Goal: Navigation & Orientation: Understand site structure

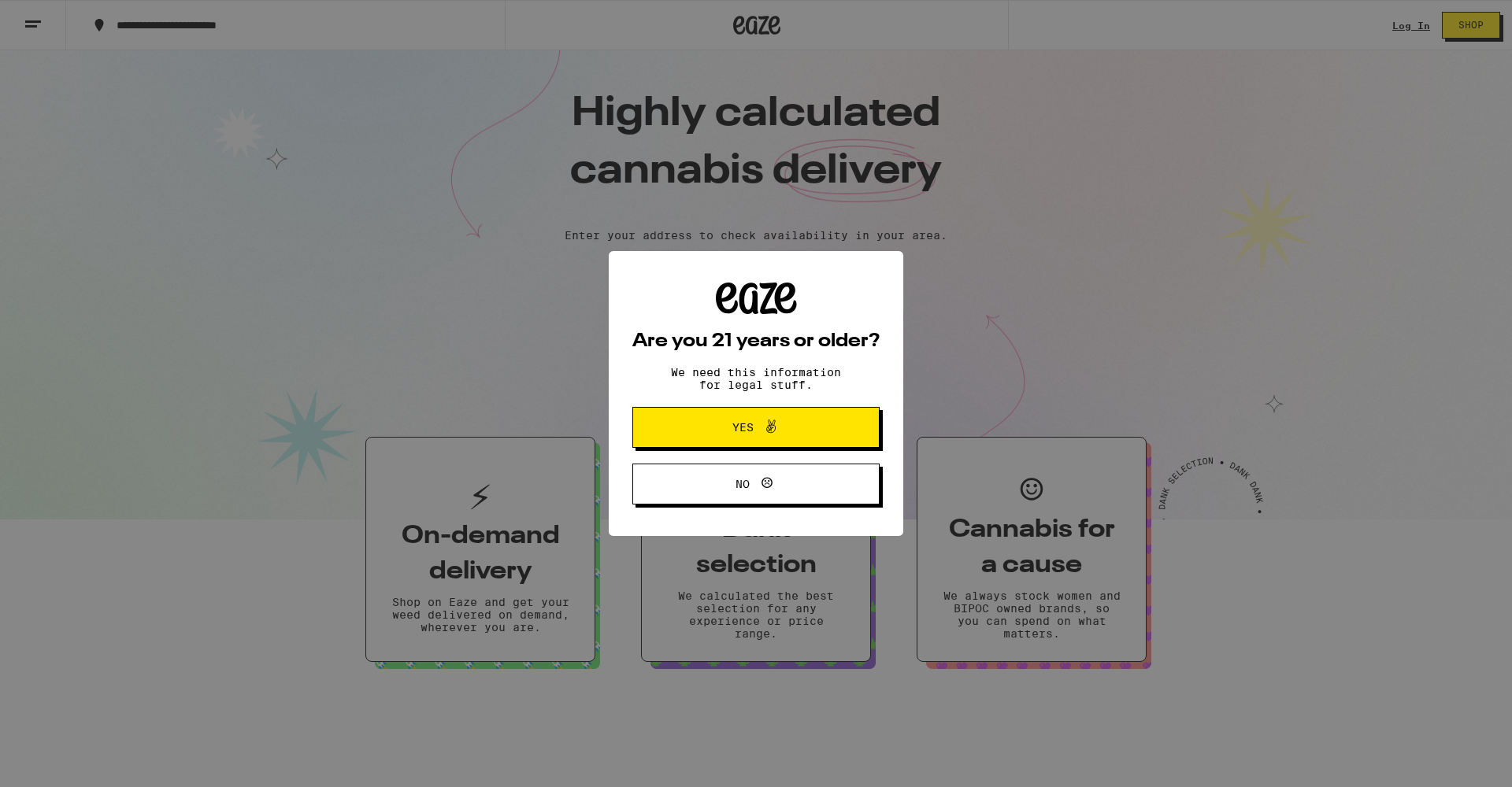
click at [700, 429] on span "Yes" at bounding box center [756, 428] width 120 height 20
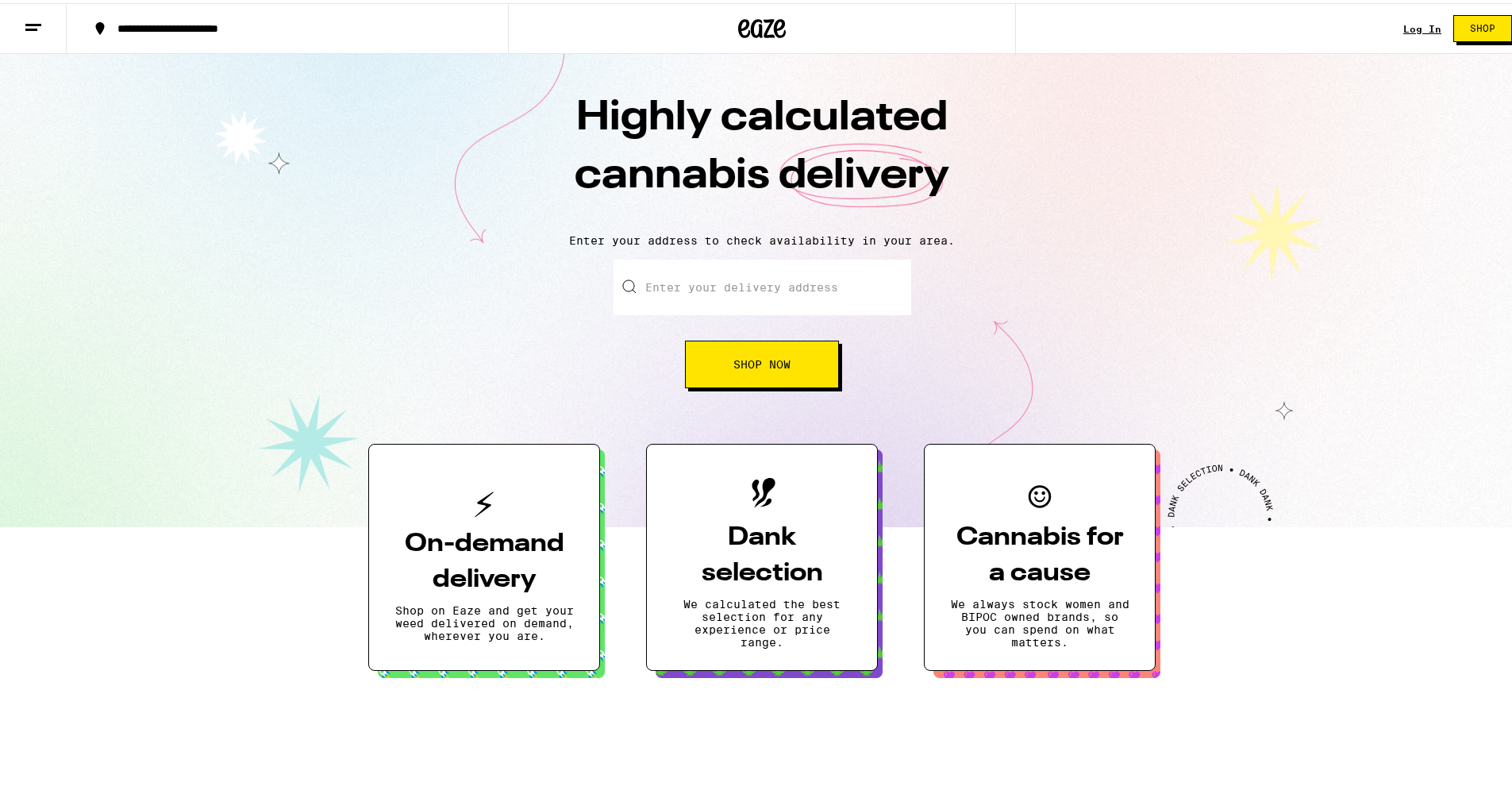
click at [1448, 243] on p "Enter your address to check availability in your area." at bounding box center [762, 238] width 1492 height 13
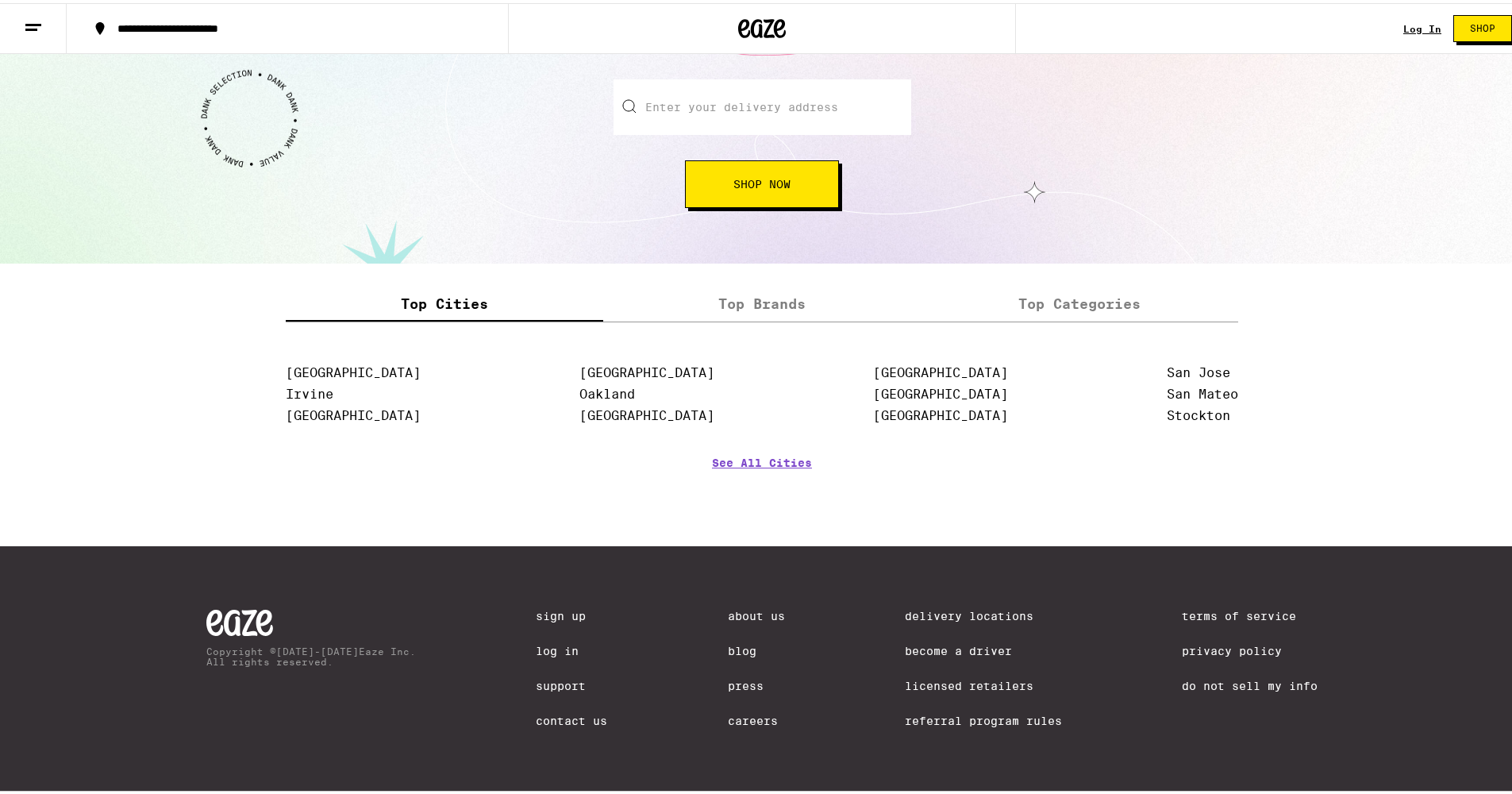
scroll to position [1841, 0]
click at [732, 648] on link "Blog" at bounding box center [756, 649] width 57 height 13
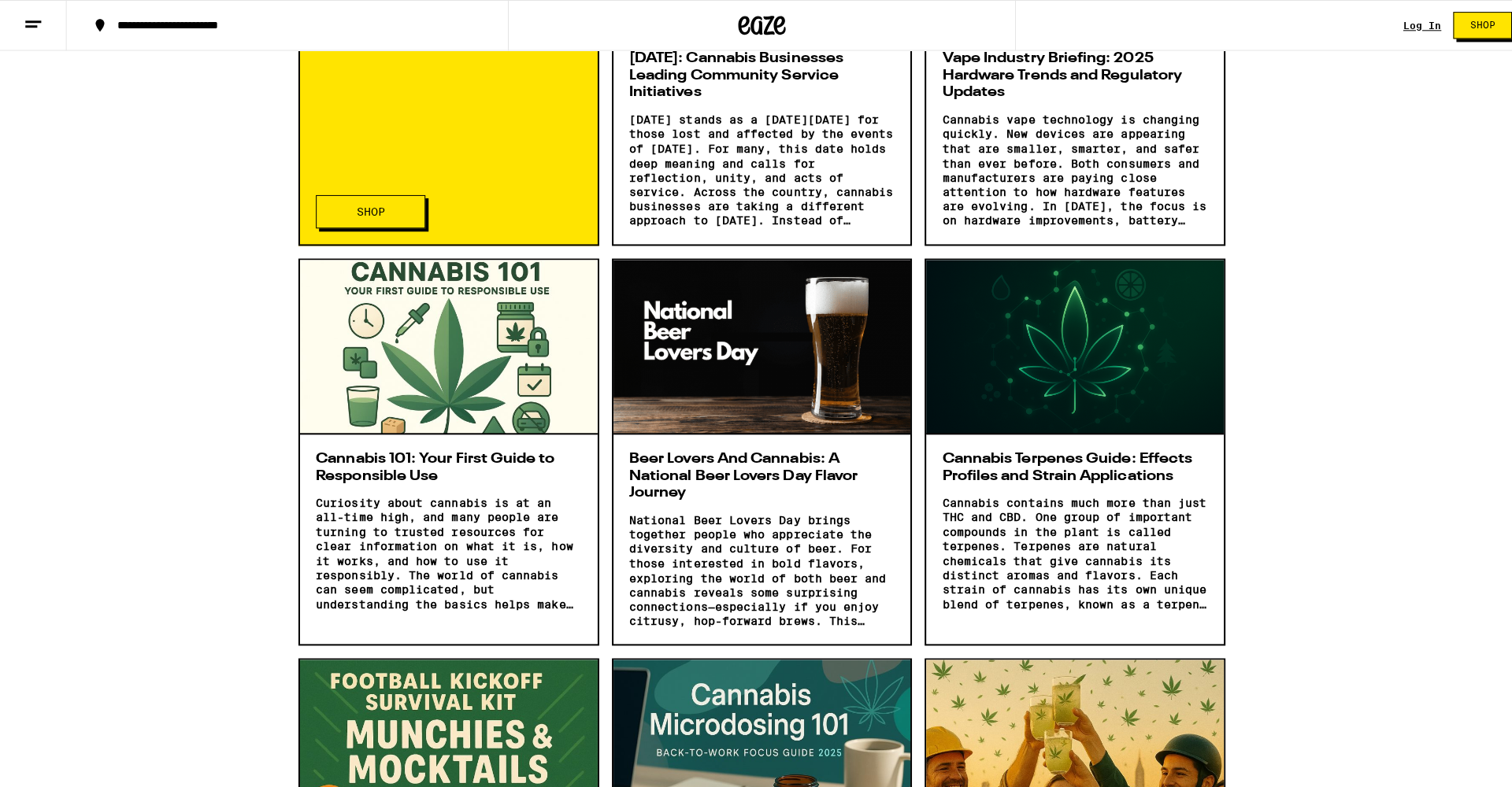
scroll to position [1032, 0]
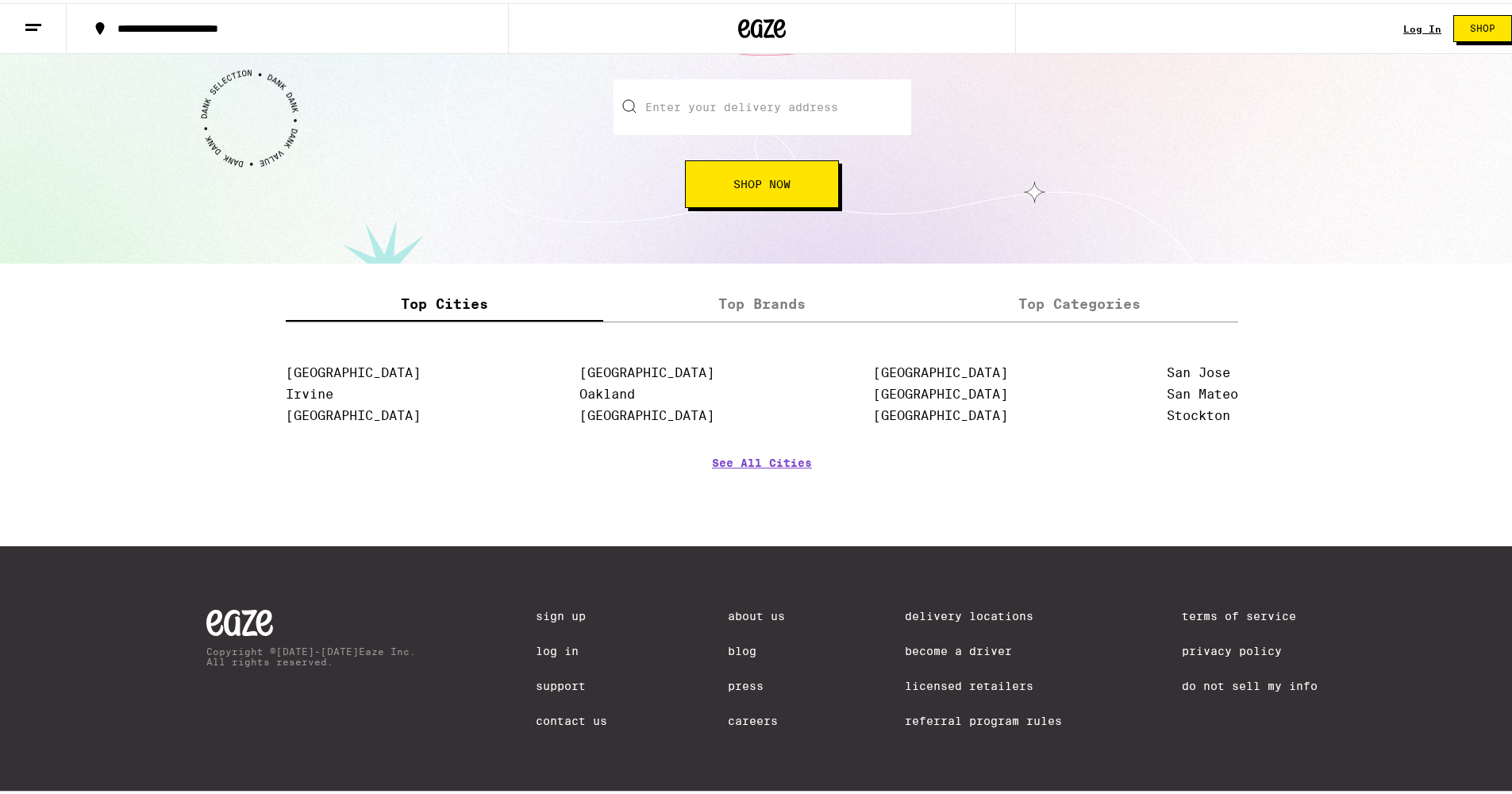
scroll to position [1841, 0]
click at [927, 679] on link "Licensed Retailers" at bounding box center [984, 683] width 157 height 13
click at [728, 681] on link "Press" at bounding box center [756, 683] width 57 height 13
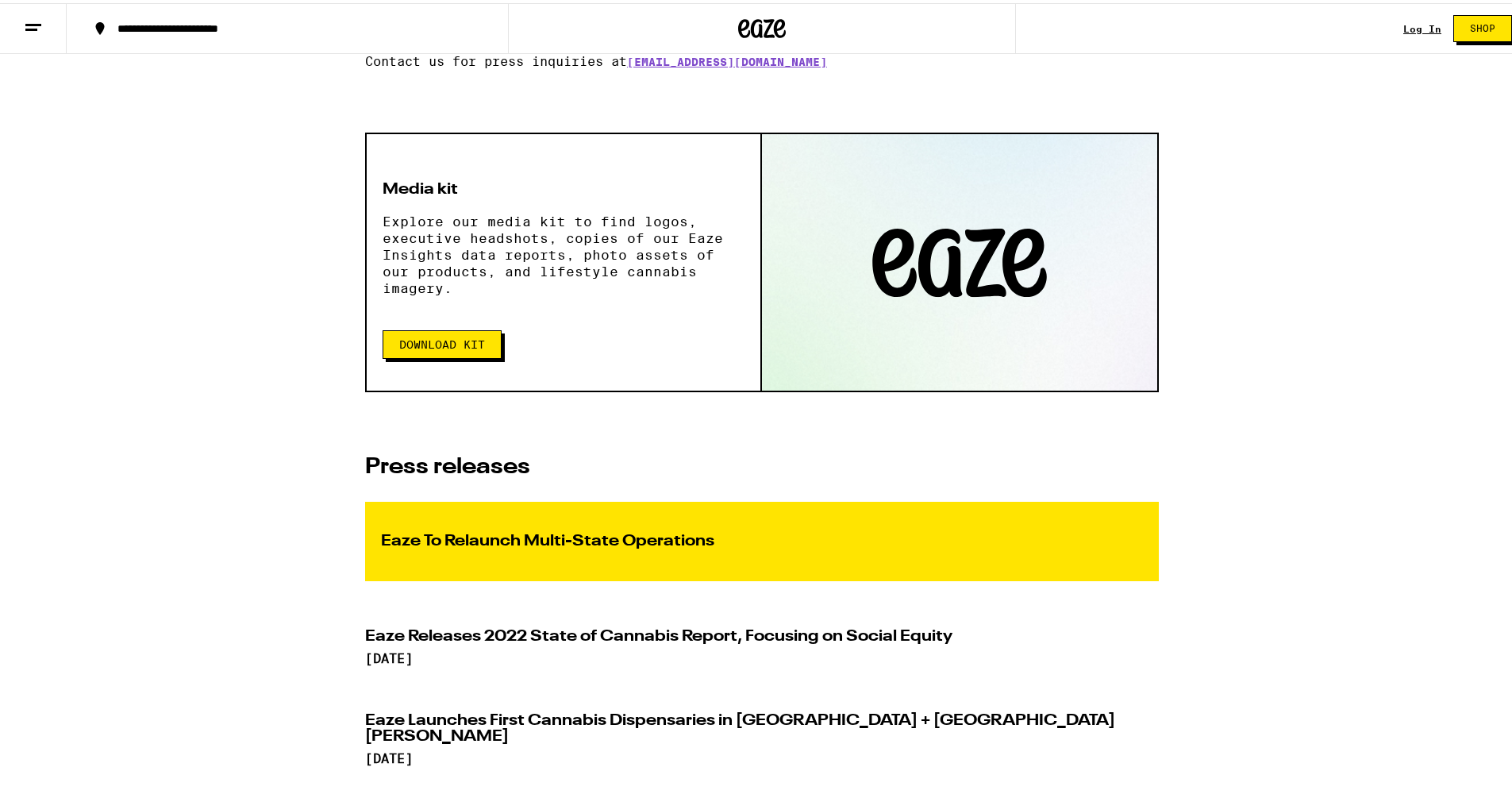
scroll to position [322, 0]
